Goal: Communication & Community: Ask a question

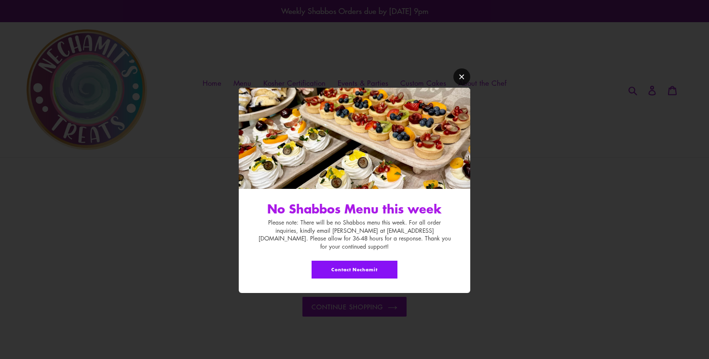
click at [459, 80] on icon "Modal window" at bounding box center [461, 76] width 7 height 7
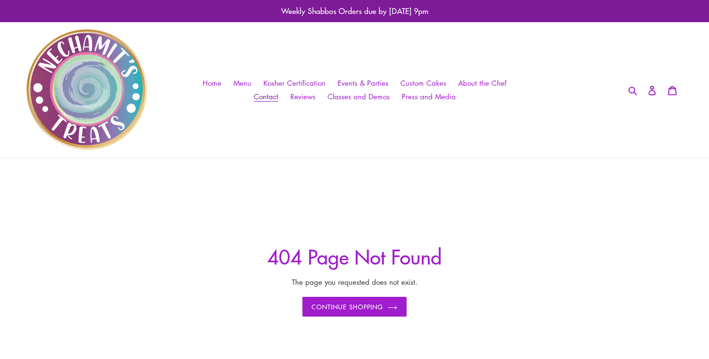
click at [265, 95] on span "Contact" at bounding box center [266, 97] width 25 height 10
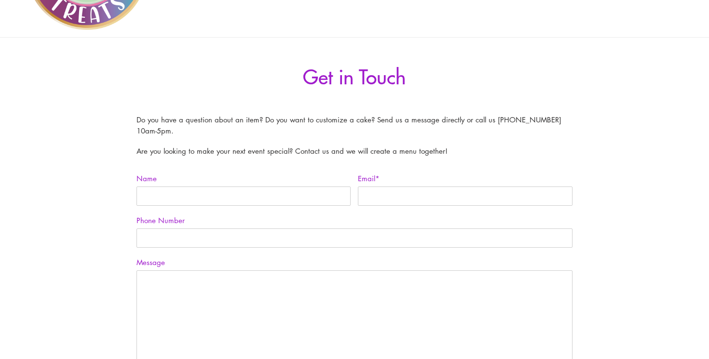
scroll to position [128, 0]
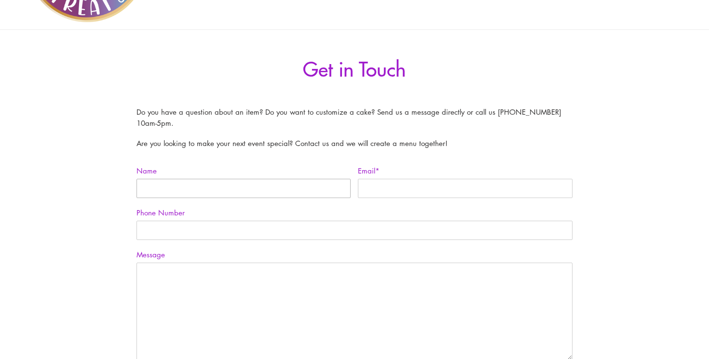
click at [205, 191] on input "Name" at bounding box center [243, 188] width 214 height 19
type input "[PERSON_NAME]"
type input "[EMAIL_ADDRESS][DOMAIN_NAME]"
type input "[PHONE_NUMBER]"
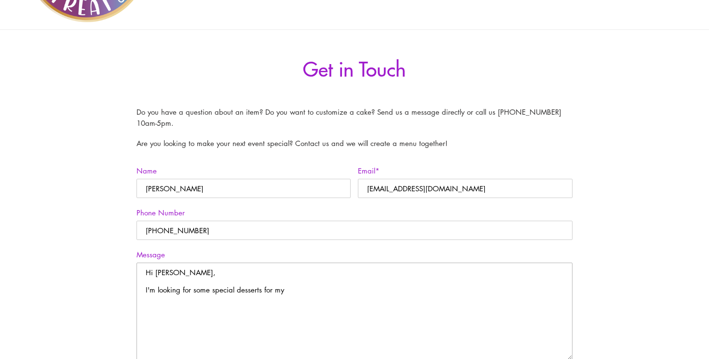
drag, startPoint x: 288, startPoint y: 293, endPoint x: 184, endPoint y: 293, distance: 104.1
click at [184, 293] on textarea "Hi [PERSON_NAME], I'm looking for some special desserts for my" at bounding box center [353, 311] width 435 height 97
drag, startPoint x: 244, startPoint y: 290, endPoint x: 202, endPoint y: 290, distance: 42.0
click at [202, 290] on textarea "Hi [PERSON_NAME], I'm looking to do some special desserts for my son's bar mitz…" at bounding box center [353, 311] width 435 height 97
click at [432, 289] on textarea "Hi [PERSON_NAME], I'm looking to do desserts for my son's bar mitzvah party. It…" at bounding box center [353, 311] width 435 height 97
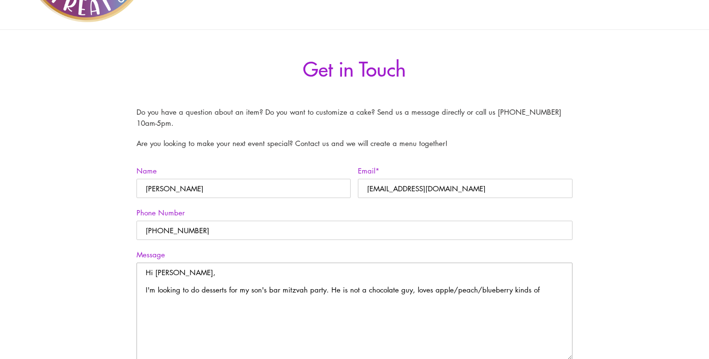
drag, startPoint x: 537, startPoint y: 291, endPoint x: 432, endPoint y: 291, distance: 105.1
click at [432, 291] on textarea "Hi [PERSON_NAME], I'm looking to do desserts for my son's bar mitzvah party. He…" at bounding box center [353, 311] width 435 height 97
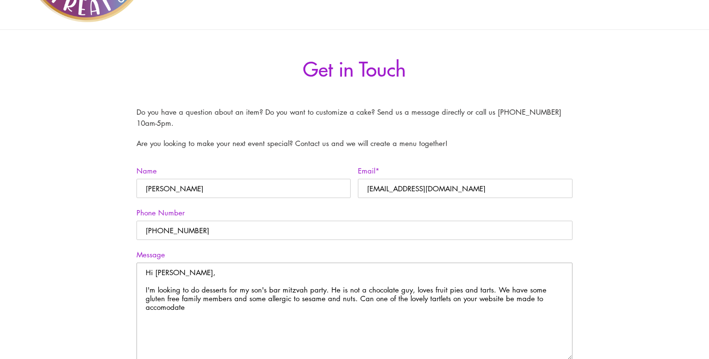
click at [535, 300] on textarea "Hi [PERSON_NAME], I'm looking to do desserts for my son's bar mitzvah party. He…" at bounding box center [353, 311] width 435 height 97
click at [565, 297] on textarea "Hi [PERSON_NAME], I'm looking to do desserts for my son's bar mitzvah party. He…" at bounding box center [353, 311] width 435 height 97
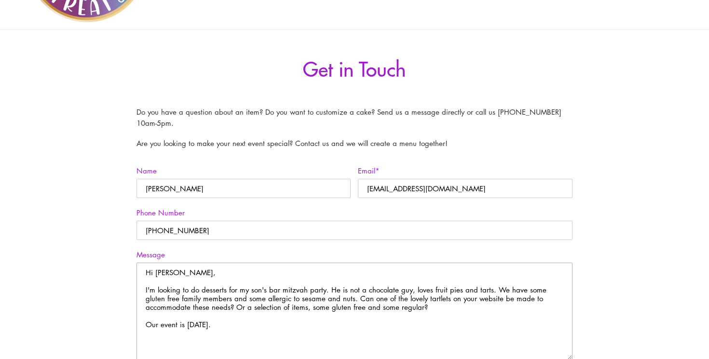
click at [457, 291] on textarea "Hi [PERSON_NAME], I'm looking to do desserts for my son's bar mitzvah party. He…" at bounding box center [353, 311] width 435 height 97
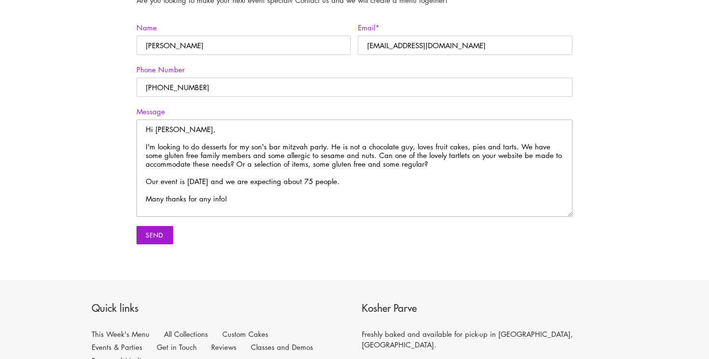
scroll to position [271, 0]
click at [201, 147] on textarea "Hi [PERSON_NAME], I'm looking to do desserts for my son's bar mitzvah party. He…" at bounding box center [353, 167] width 435 height 97
click at [361, 182] on textarea "Hi [PERSON_NAME], I'm looking to do some kind of special desserts for my son's …" at bounding box center [353, 167] width 435 height 97
click at [335, 146] on textarea "Hi [PERSON_NAME], I'm looking to do some kind of special desserts for my son's …" at bounding box center [353, 167] width 435 height 97
click at [280, 196] on textarea "Hi [PERSON_NAME], I'm looking to do some kind of special desserts for my son's …" at bounding box center [353, 167] width 435 height 97
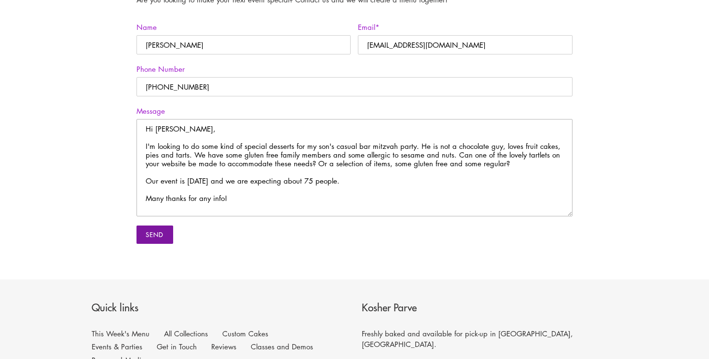
type textarea "Hi [PERSON_NAME], I'm looking to do some kind of special desserts for my son's …"
click at [153, 240] on input "Send" at bounding box center [154, 235] width 36 height 18
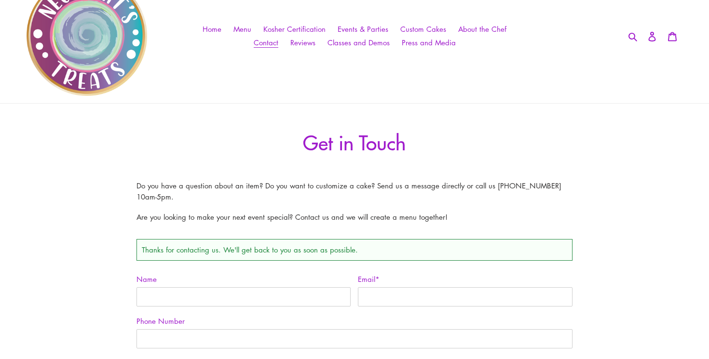
scroll to position [8, 0]
